Goal: Find specific page/section: Find specific page/section

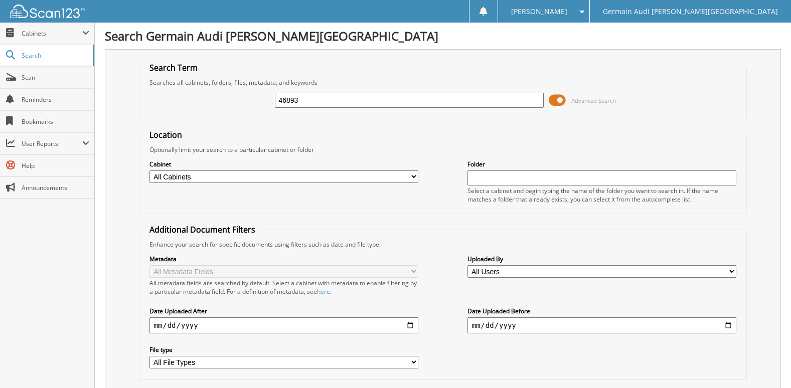
type input "46893"
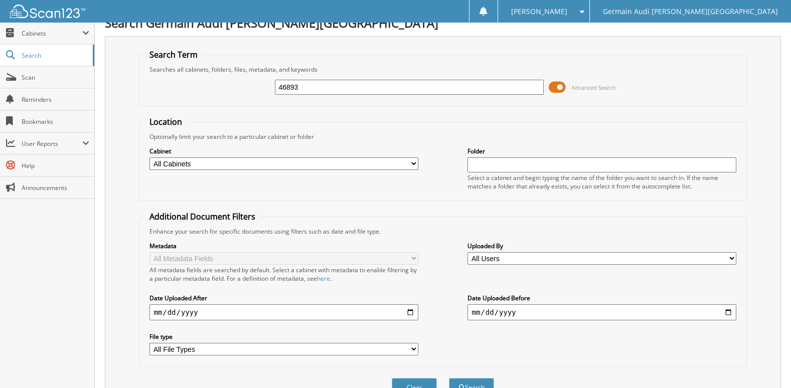
scroll to position [11, 0]
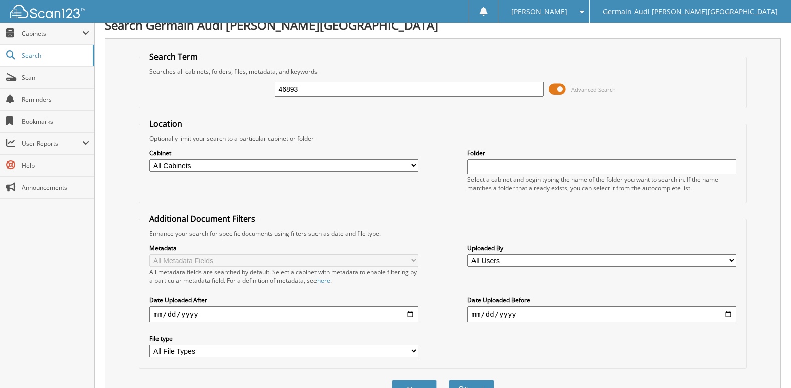
click at [335, 86] on input "46893" at bounding box center [409, 89] width 268 height 15
type input "46944"
click at [449, 380] on button "Search" at bounding box center [471, 389] width 45 height 19
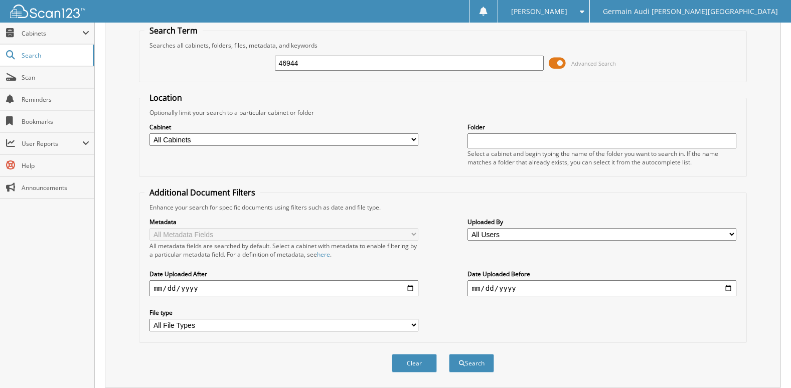
scroll to position [28, 0]
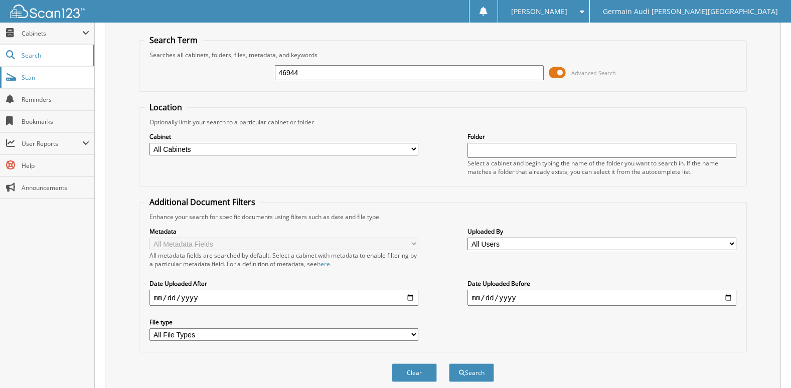
click at [40, 81] on span "Scan" at bounding box center [56, 77] width 68 height 9
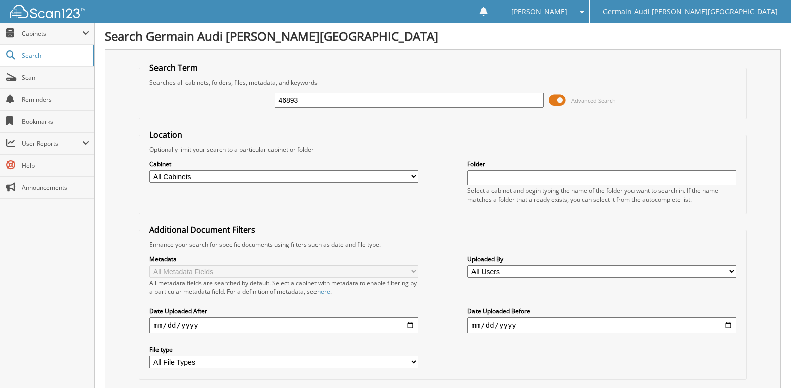
type input "46893"
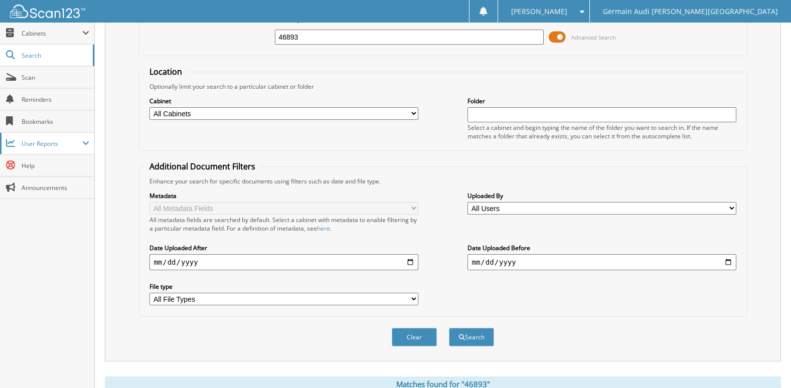
scroll to position [61, 0]
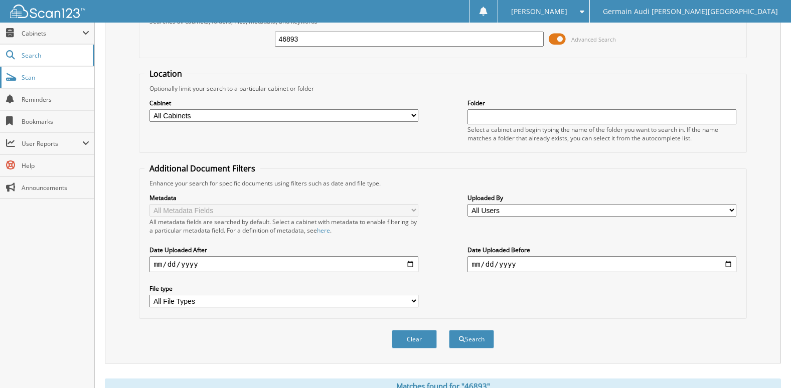
click at [52, 74] on span "Scan" at bounding box center [56, 77] width 68 height 9
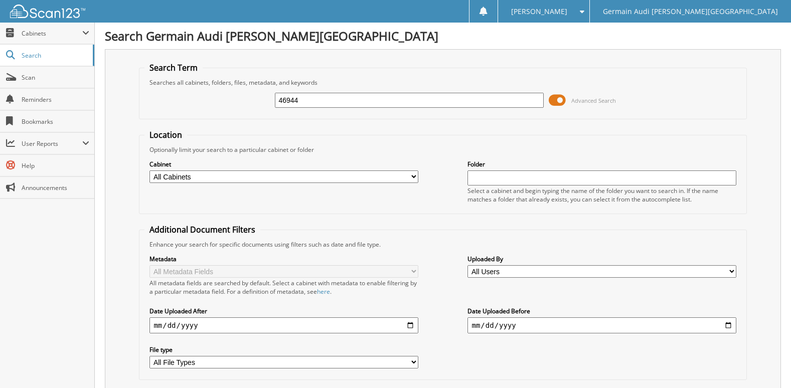
type input "46944"
click at [85, 25] on span "Cabinets" at bounding box center [47, 34] width 94 height 22
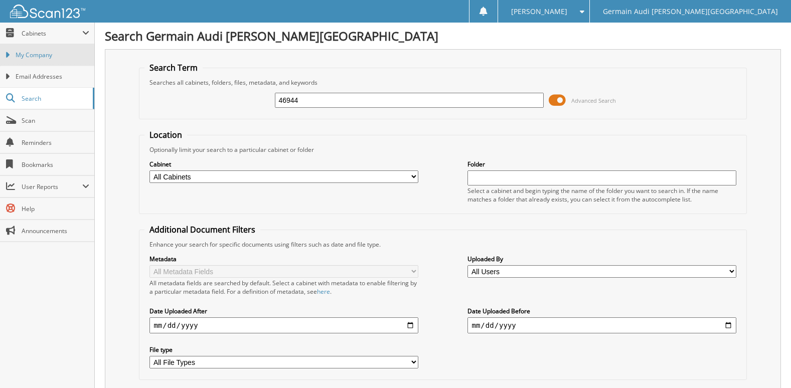
click at [38, 61] on link "My Company" at bounding box center [47, 55] width 94 height 22
